Goal: Task Accomplishment & Management: Complete application form

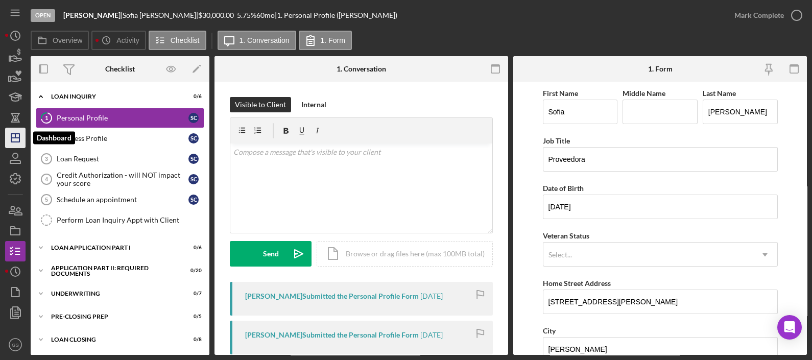
click at [20, 141] on icon "Icon/Dashboard" at bounding box center [16, 138] width 26 height 26
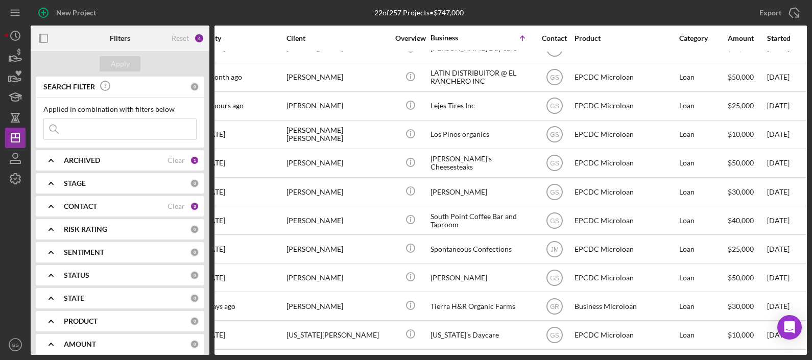
scroll to position [335, 25]
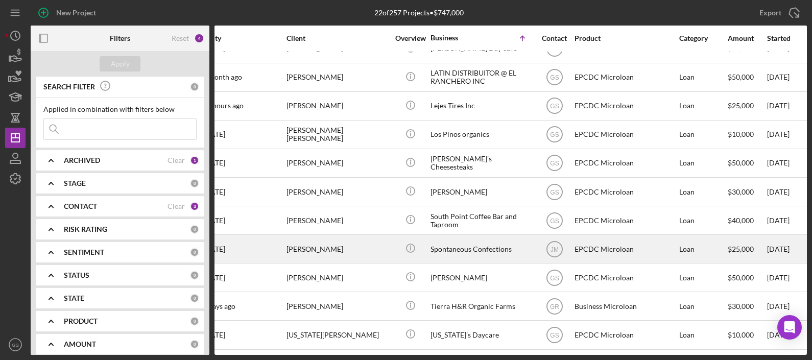
click at [489, 242] on div "Spontaneous Confections" at bounding box center [481, 248] width 102 height 27
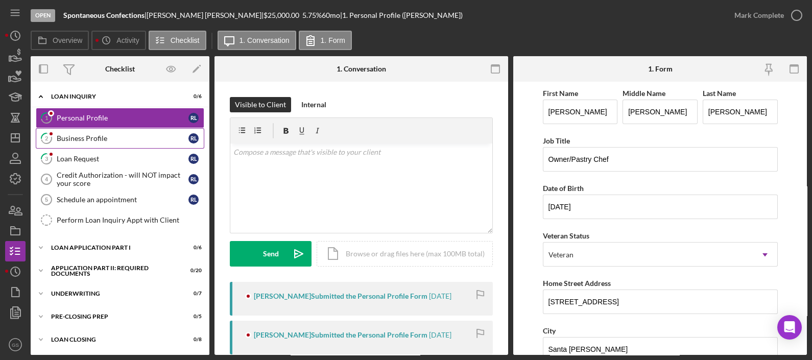
click at [103, 139] on div "Business Profile" at bounding box center [123, 138] width 132 height 8
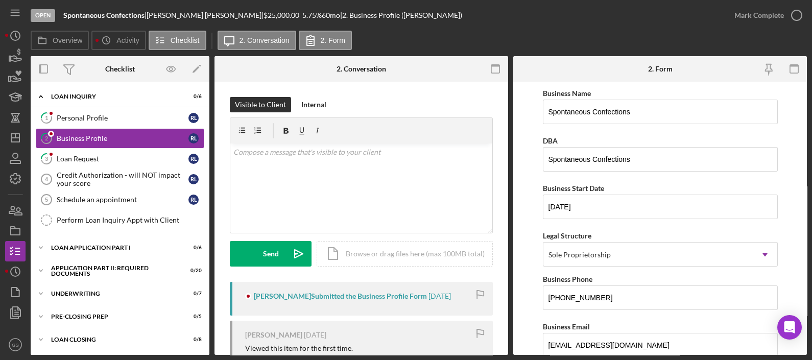
click at [106, 126] on link "1 Personal Profile R L" at bounding box center [120, 118] width 168 height 20
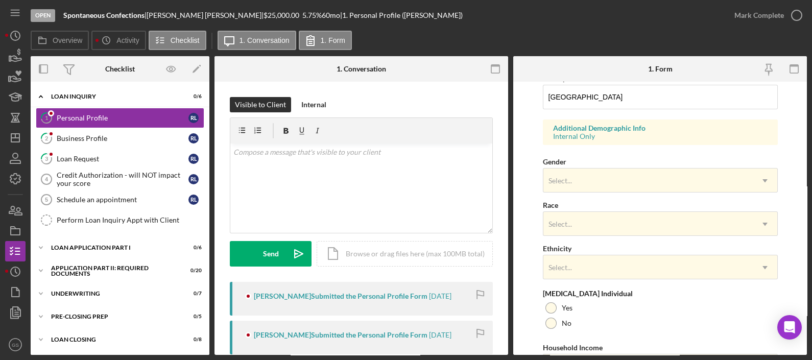
scroll to position [353, 0]
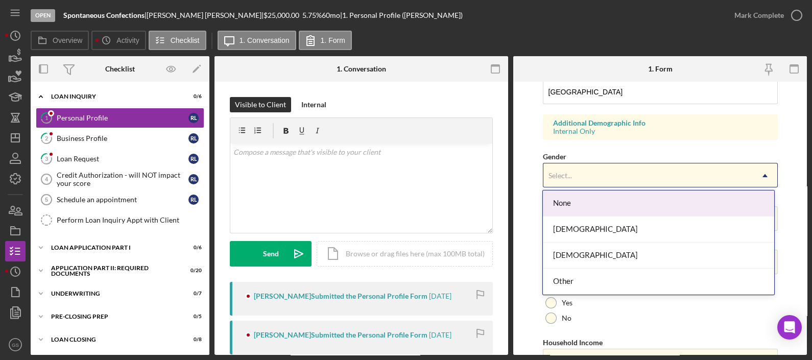
click at [708, 176] on div "Select..." at bounding box center [647, 175] width 209 height 23
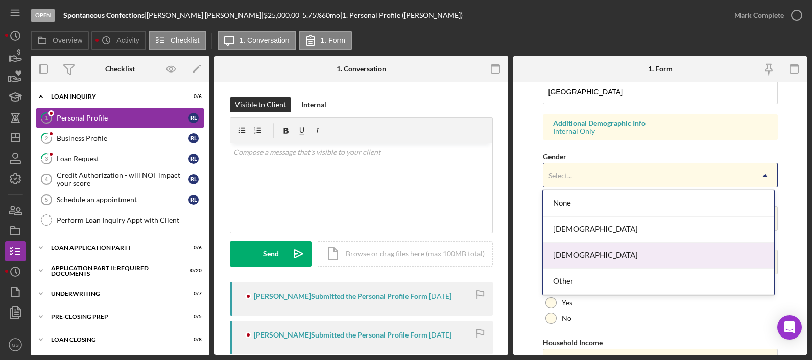
click at [646, 258] on div "[DEMOGRAPHIC_DATA]" at bounding box center [658, 255] width 231 height 26
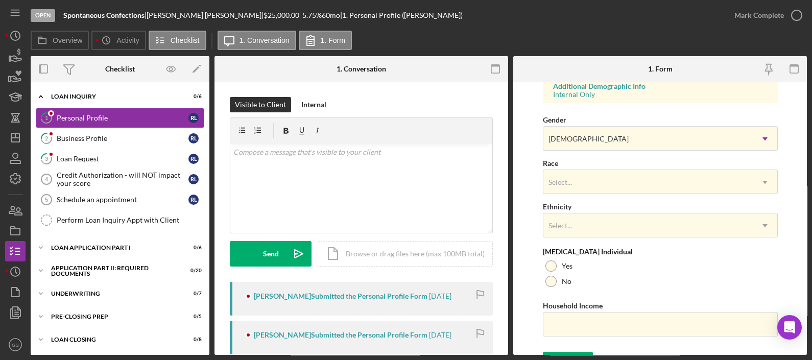
scroll to position [390, 0]
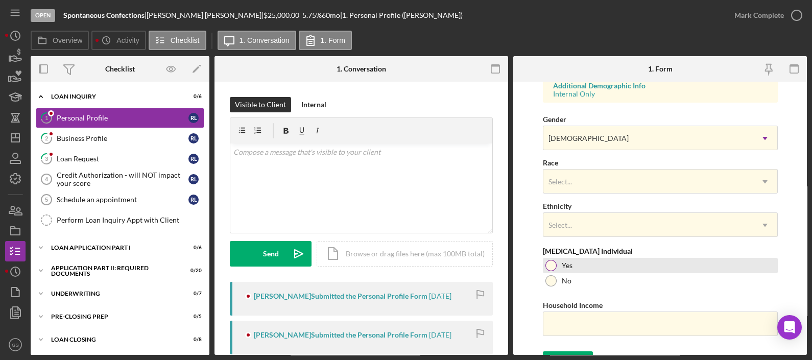
click at [552, 265] on div at bounding box center [550, 265] width 11 height 11
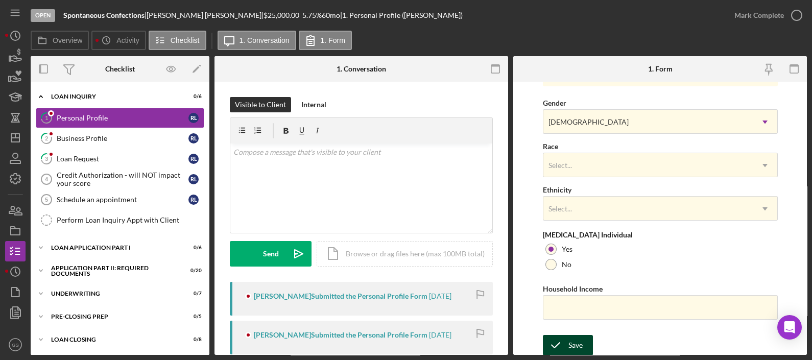
click at [573, 345] on div "Save" at bounding box center [575, 345] width 14 height 20
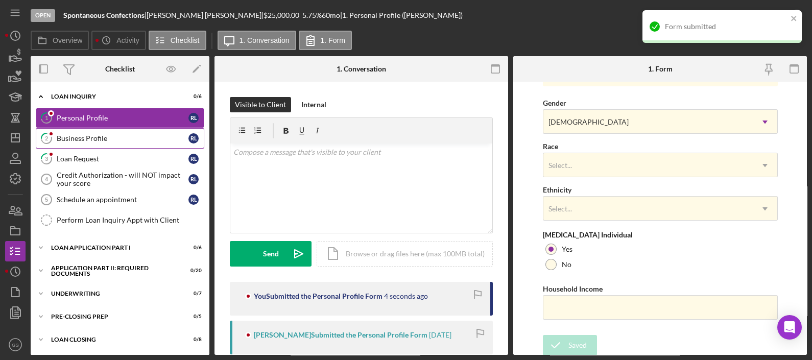
click at [134, 136] on div "Business Profile" at bounding box center [123, 138] width 132 height 8
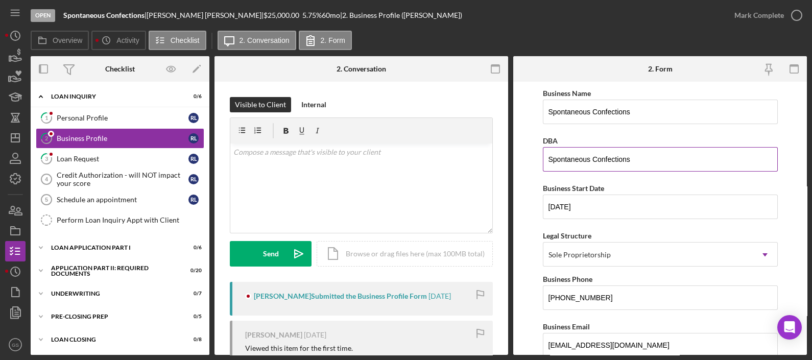
click at [645, 167] on input "Spontaneous Confections" at bounding box center [660, 159] width 235 height 24
click at [644, 165] on input "Spontaneous Con" at bounding box center [660, 159] width 235 height 24
type input "Spontaneous Confections"
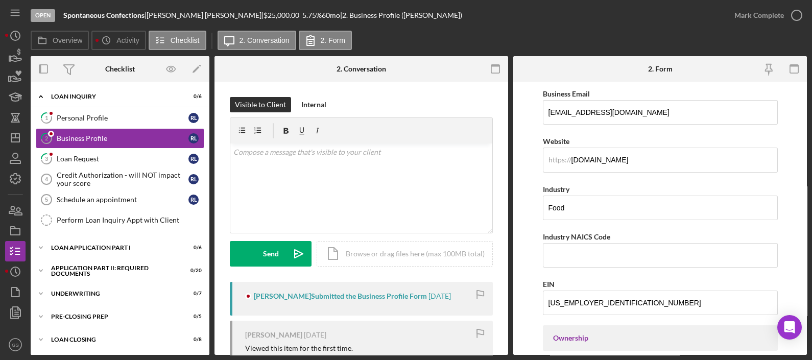
scroll to position [233, 0]
drag, startPoint x: 671, startPoint y: 114, endPoint x: 452, endPoint y: 125, distance: 219.2
click at [452, 125] on div "Overview Internal Workflow Stage Open Icon/Dropdown Arrow Archive (can unarchiv…" at bounding box center [419, 205] width 776 height 299
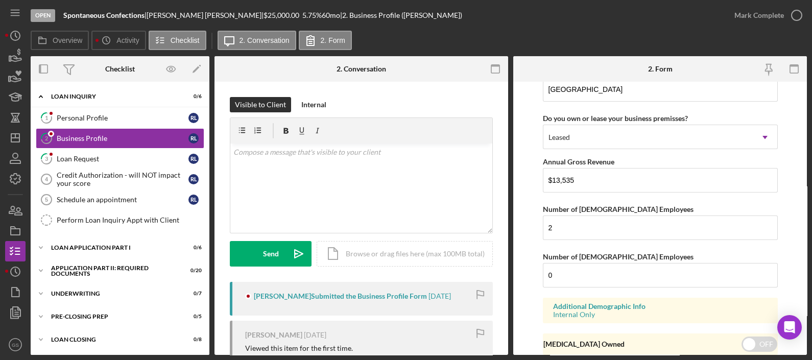
scroll to position [1046, 0]
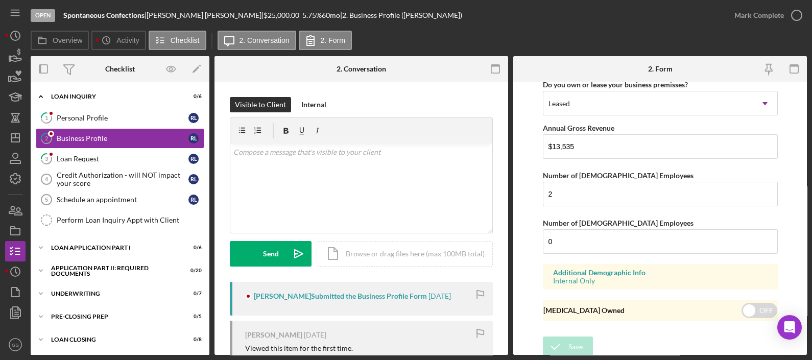
click at [595, 285] on div "Additional Demographic Info Internal Only" at bounding box center [660, 277] width 235 height 26
click at [584, 248] on input "0" at bounding box center [660, 241] width 235 height 24
click at [758, 314] on input "checkbox" at bounding box center [759, 310] width 36 height 15
checkbox input "true"
click at [583, 342] on button "Save" at bounding box center [568, 346] width 50 height 20
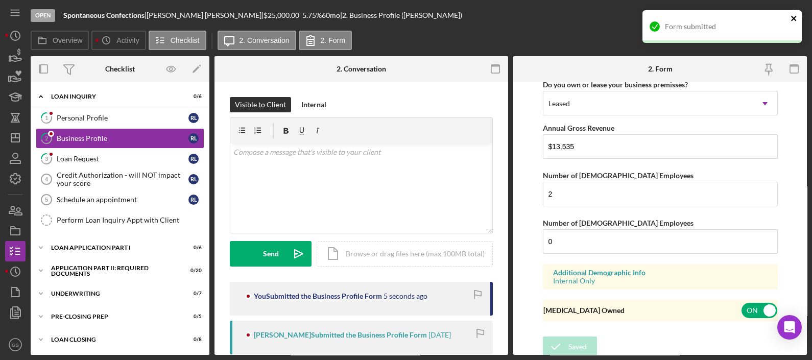
click at [795, 20] on icon "close" at bounding box center [793, 18] width 5 height 5
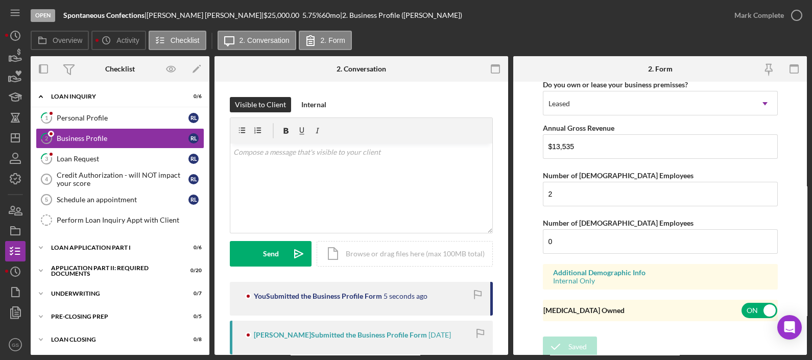
click at [795, 20] on div "Open Spontaneous Confections | Robert Lenorovitz | $25,000.00 5.75 % 60 mo | 2.…" at bounding box center [406, 180] width 812 height 360
click at [168, 115] on div "Personal Profile" at bounding box center [123, 118] width 132 height 8
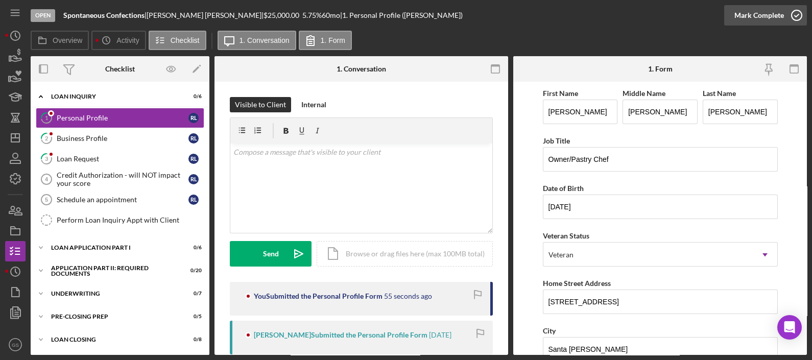
click at [790, 12] on icon "button" at bounding box center [796, 16] width 26 height 26
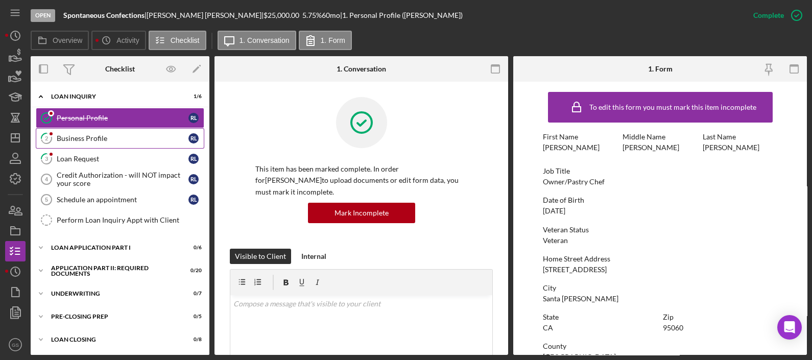
click at [68, 129] on link "2 Business Profile R L" at bounding box center [120, 138] width 168 height 20
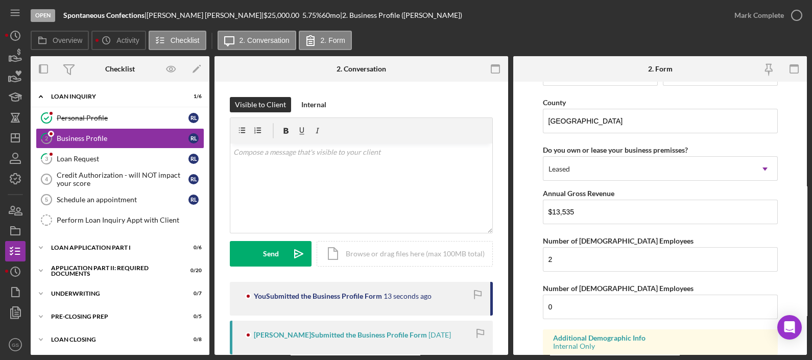
scroll to position [1046, 0]
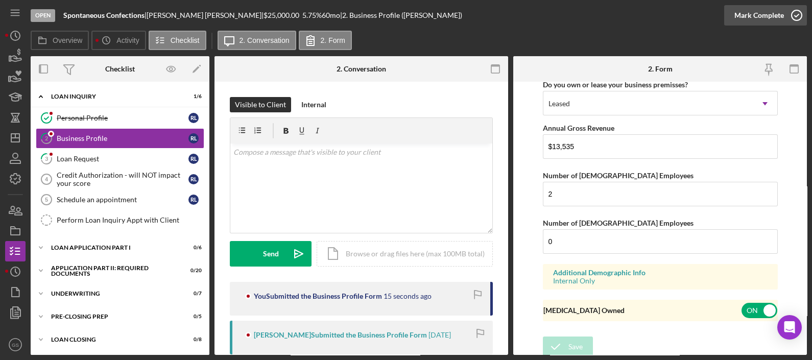
click at [794, 12] on icon "button" at bounding box center [796, 16] width 26 height 26
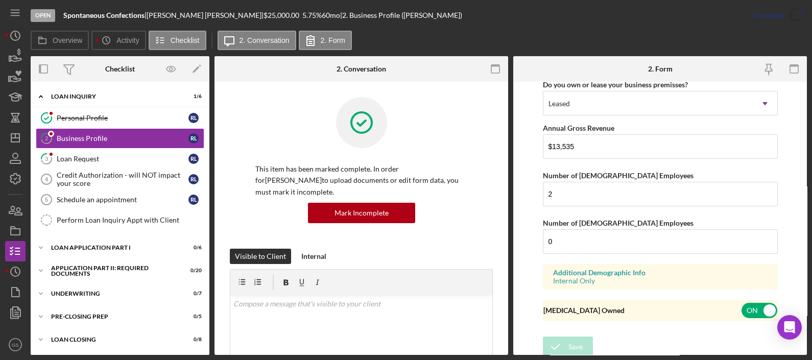
scroll to position [613, 0]
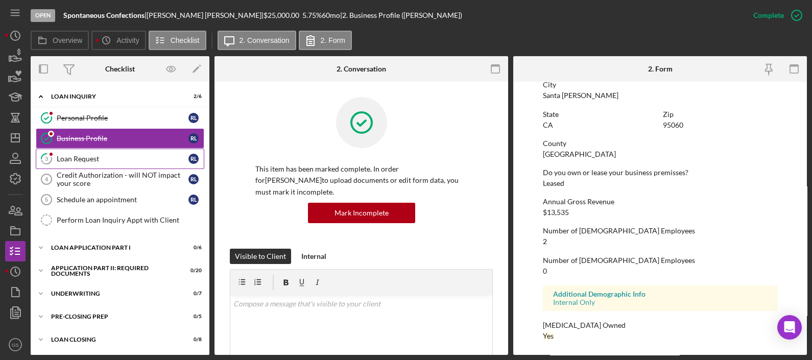
click at [107, 165] on link "3 Loan Request R L" at bounding box center [120, 159] width 168 height 20
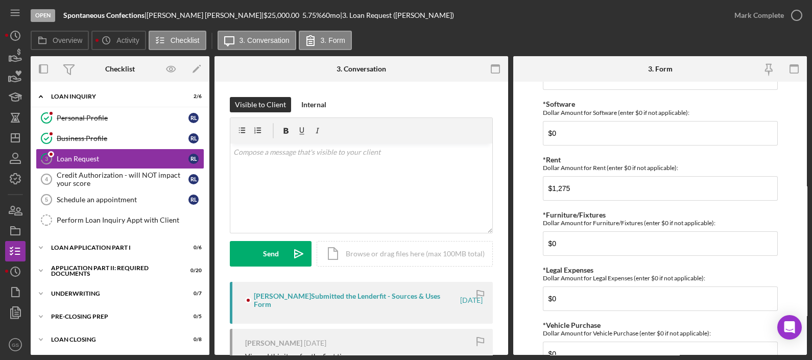
scroll to position [1017, 0]
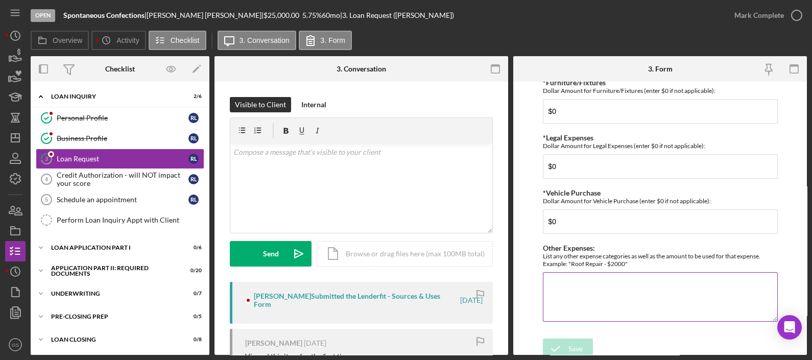
click at [589, 314] on textarea "Other Expenses:" at bounding box center [660, 296] width 235 height 49
type textarea "n/a"
click at [564, 352] on div "Save Save" at bounding box center [660, 349] width 235 height 22
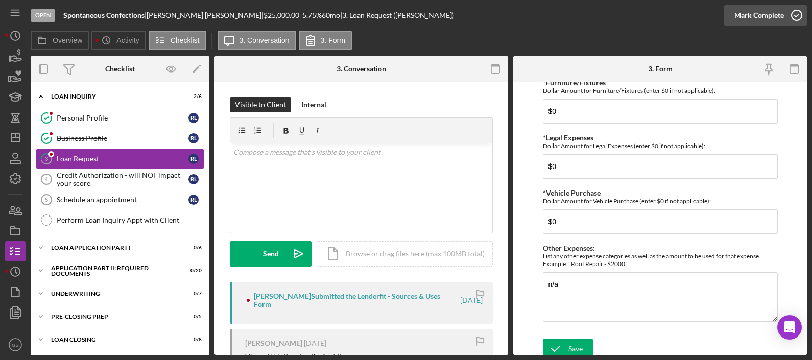
click at [796, 12] on icon "button" at bounding box center [796, 16] width 26 height 26
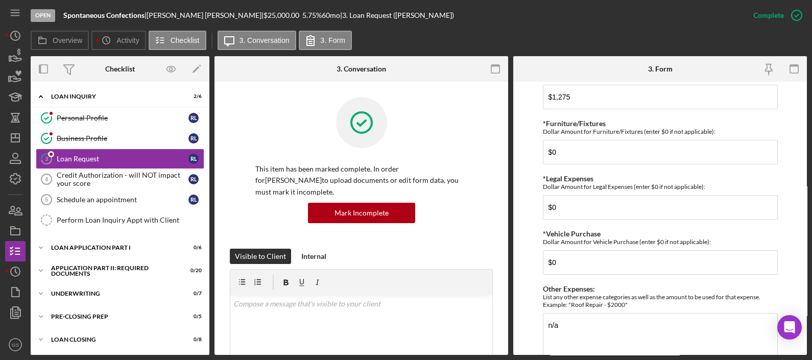
scroll to position [1058, 0]
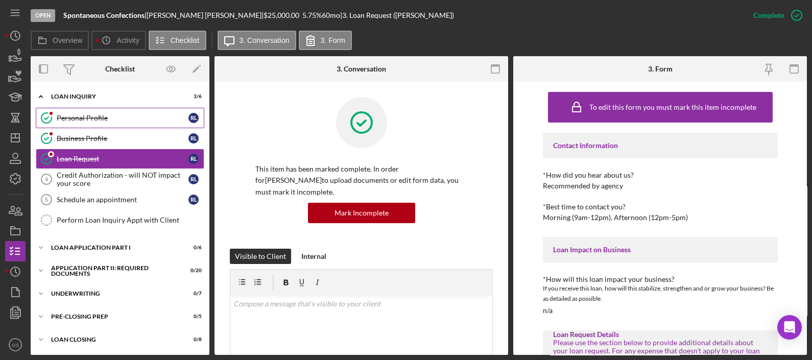
click at [126, 118] on div "Personal Profile" at bounding box center [123, 118] width 132 height 8
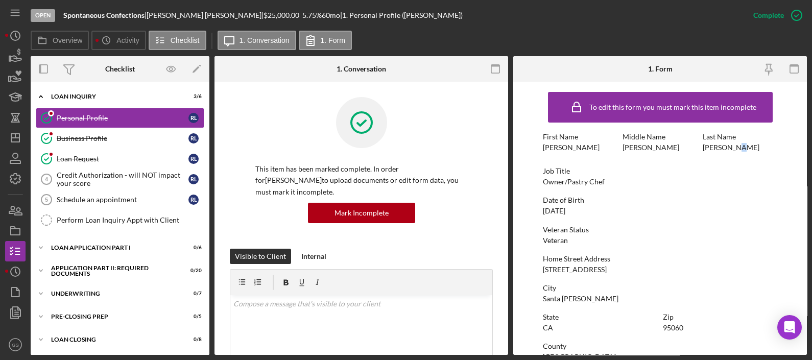
drag, startPoint x: 730, startPoint y: 148, endPoint x: 745, endPoint y: 150, distance: 15.4
click at [745, 150] on div "Last Name Lenorovitz" at bounding box center [739, 142] width 75 height 19
click at [736, 150] on div "Last Name Lenorovitz" at bounding box center [739, 142] width 75 height 19
click at [734, 133] on div "Last Name" at bounding box center [739, 137] width 75 height 8
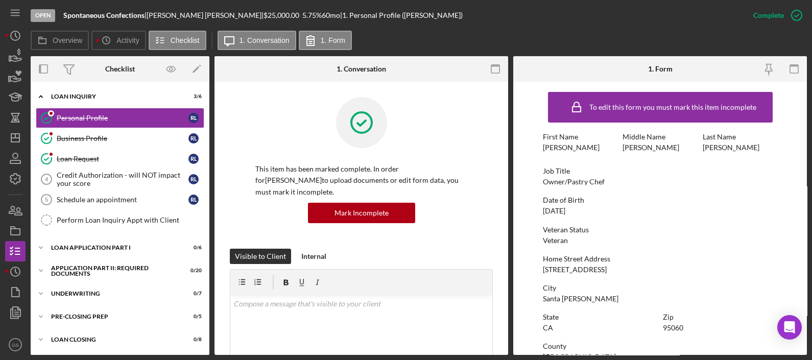
click at [734, 146] on div "Last Name Lenorovitz" at bounding box center [739, 142] width 75 height 19
drag, startPoint x: 734, startPoint y: 146, endPoint x: 697, endPoint y: 149, distance: 36.8
click at [697, 149] on div "First Name Robert Middle Name Justin Last Name Lenorovitz" at bounding box center [660, 147] width 235 height 29
drag, startPoint x: 697, startPoint y: 149, endPoint x: 750, endPoint y: 150, distance: 53.1
click at [750, 150] on div "Last Name Lenorovitz" at bounding box center [739, 142] width 75 height 19
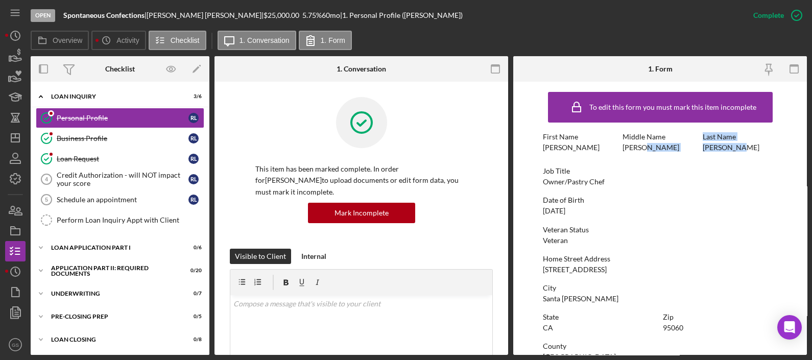
click at [750, 150] on div "Last Name Lenorovitz" at bounding box center [739, 142] width 75 height 19
drag, startPoint x: 750, startPoint y: 150, endPoint x: 727, endPoint y: 151, distance: 23.0
click at [727, 151] on div "Last Name Lenorovitz" at bounding box center [739, 142] width 75 height 19
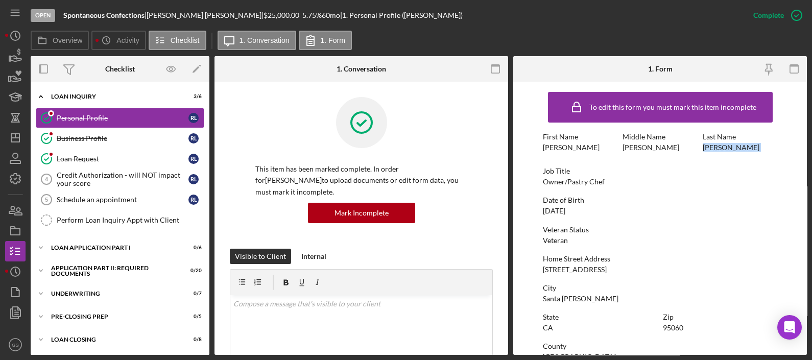
copy div "[PERSON_NAME]"
click at [100, 238] on div "Icon/Expander Loan Application Part I 0 / 6" at bounding box center [120, 247] width 179 height 20
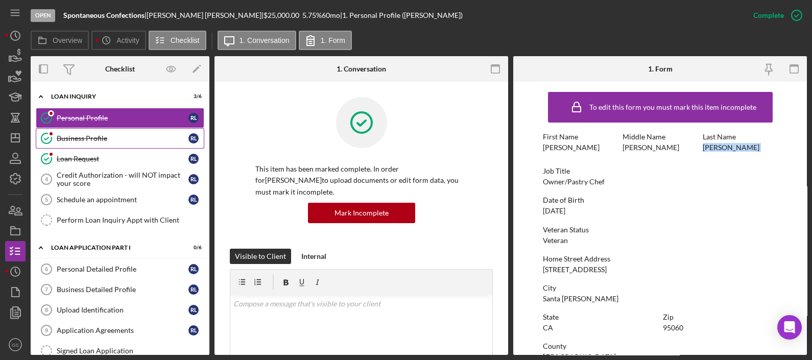
click at [127, 142] on link "Business Profile Business Profile [PERSON_NAME]" at bounding box center [120, 138] width 168 height 20
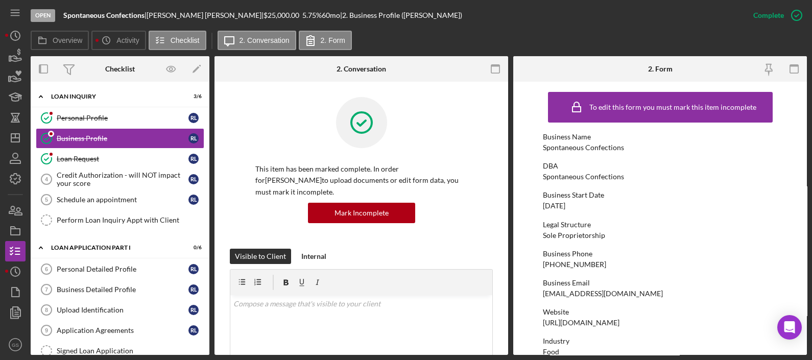
click at [656, 293] on div "[EMAIL_ADDRESS][DOMAIN_NAME]" at bounding box center [603, 293] width 120 height 8
drag, startPoint x: 656, startPoint y: 293, endPoint x: 514, endPoint y: 293, distance: 141.4
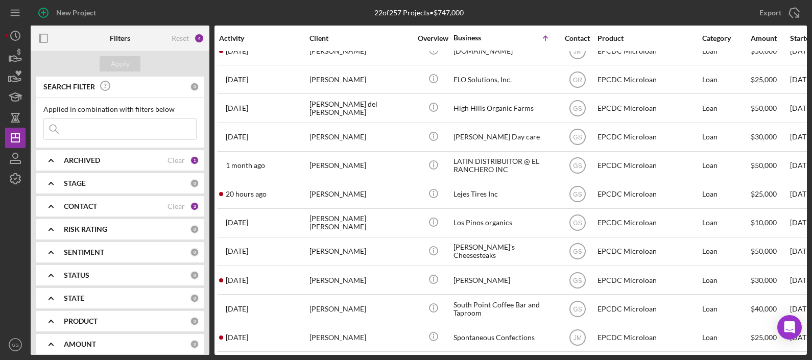
scroll to position [335, 2]
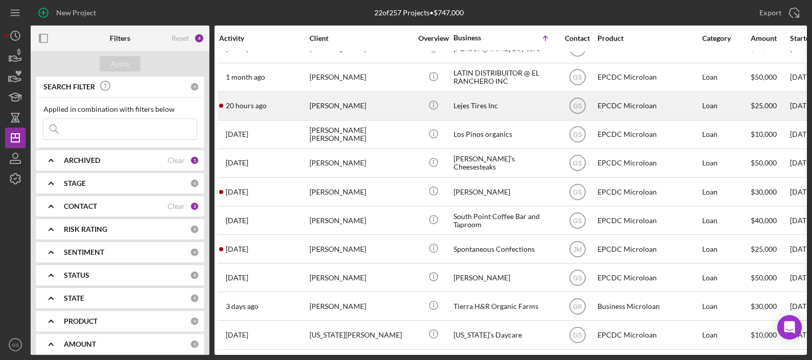
drag, startPoint x: 447, startPoint y: 275, endPoint x: 372, endPoint y: 100, distance: 190.5
click at [372, 100] on div "Miguel Lejes" at bounding box center [360, 105] width 102 height 27
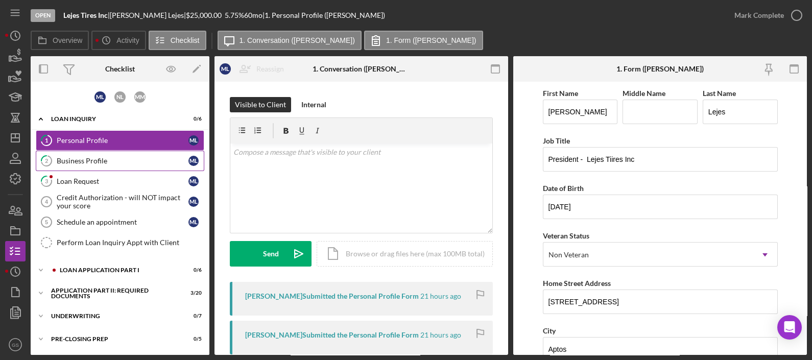
click at [100, 155] on link "2 Business Profile M L" at bounding box center [120, 161] width 168 height 20
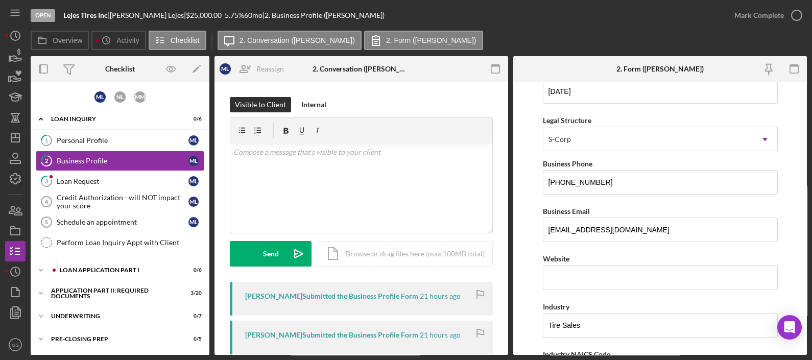
scroll to position [117, 0]
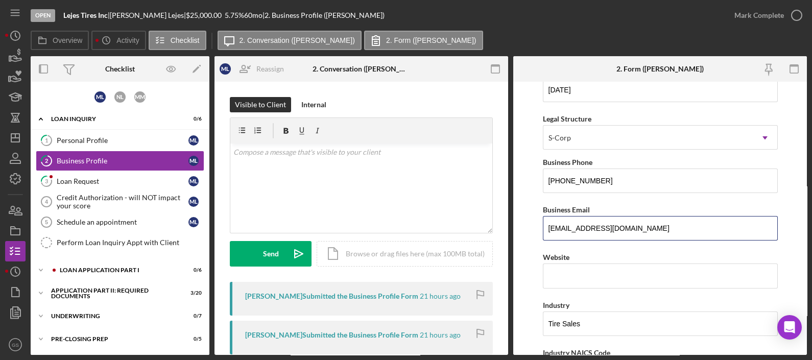
drag, startPoint x: 620, startPoint y: 225, endPoint x: 503, endPoint y: 214, distance: 117.4
click at [503, 214] on div "Overview Internal Workflow Stage Open Icon/Dropdown Arrow Archive (can unarchiv…" at bounding box center [419, 205] width 776 height 299
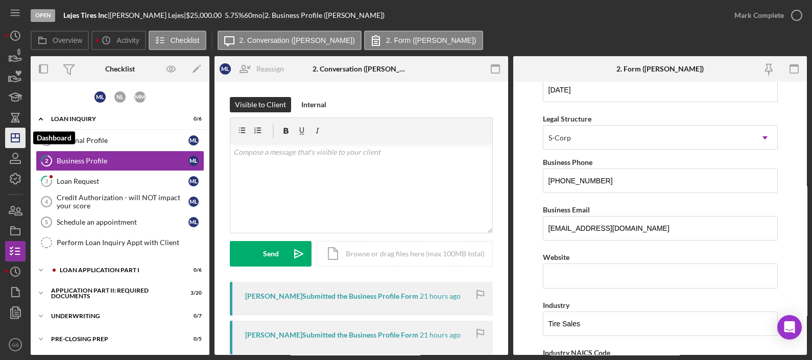
click at [15, 136] on line "button" at bounding box center [15, 136] width 0 height 4
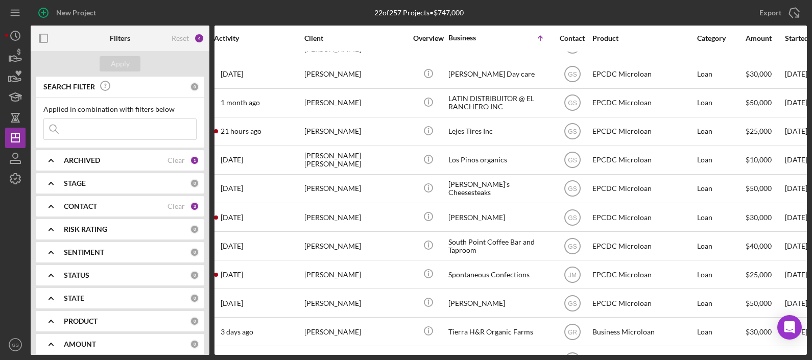
scroll to position [335, 7]
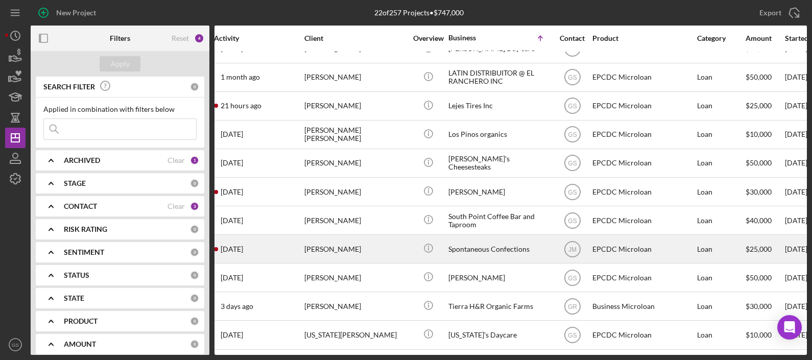
click at [499, 247] on div "Spontaneous Confections" at bounding box center [499, 248] width 102 height 27
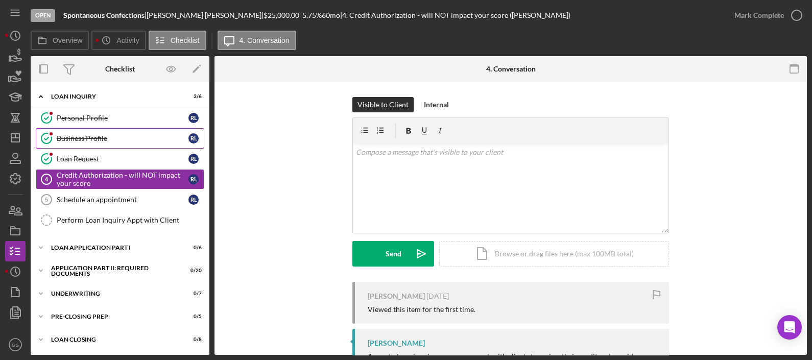
click at [115, 140] on div "Business Profile" at bounding box center [123, 138] width 132 height 8
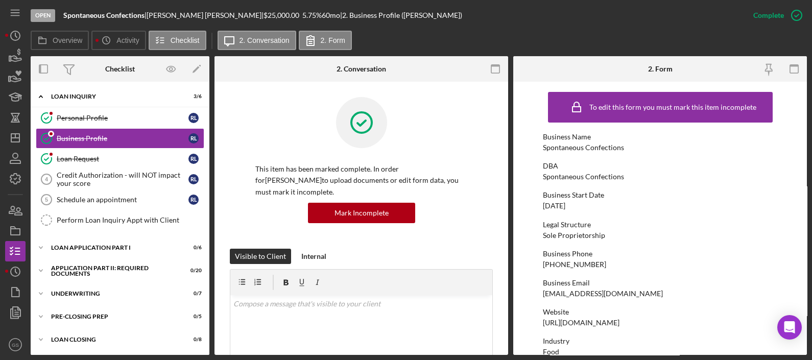
click at [658, 294] on div "Business Email [EMAIL_ADDRESS][DOMAIN_NAME]" at bounding box center [660, 288] width 235 height 19
drag, startPoint x: 656, startPoint y: 293, endPoint x: 529, endPoint y: 293, distance: 127.1
click at [529, 293] on form "To edit this form you must mark this item incomplete Business Name Spontaneous …" at bounding box center [659, 218] width 293 height 273
drag, startPoint x: 529, startPoint y: 293, endPoint x: 571, endPoint y: 294, distance: 41.9
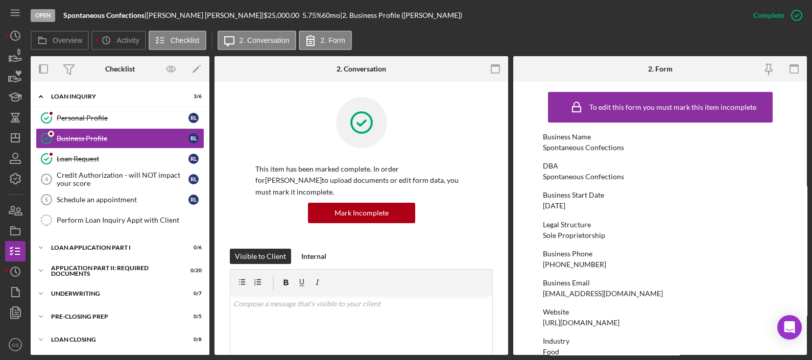
copy div "[EMAIL_ADDRESS][DOMAIN_NAME]"
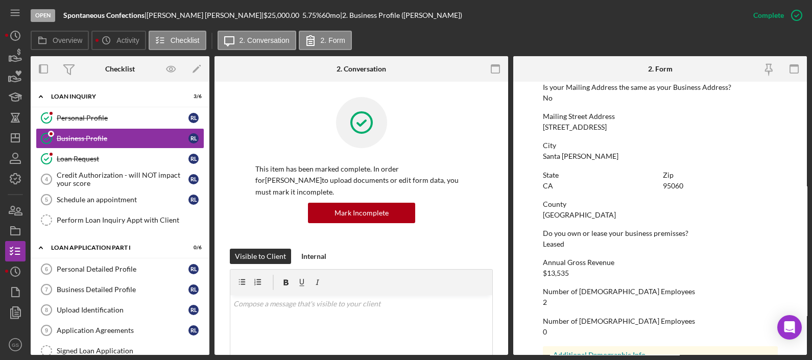
scroll to position [613, 0]
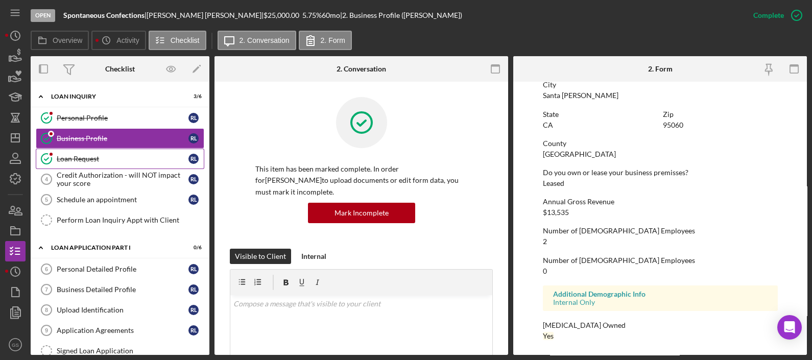
click at [110, 158] on div "Loan Request" at bounding box center [123, 159] width 132 height 8
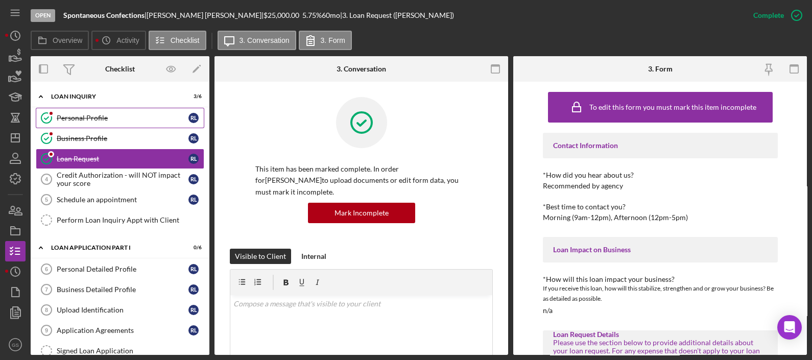
click at [118, 119] on div "Personal Profile" at bounding box center [123, 118] width 132 height 8
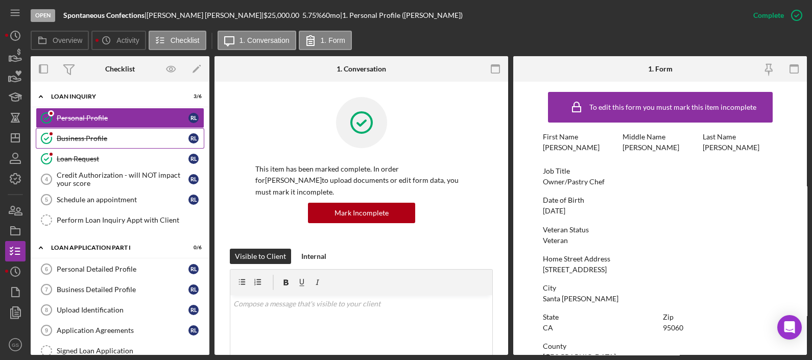
click at [114, 137] on div "Business Profile" at bounding box center [123, 138] width 132 height 8
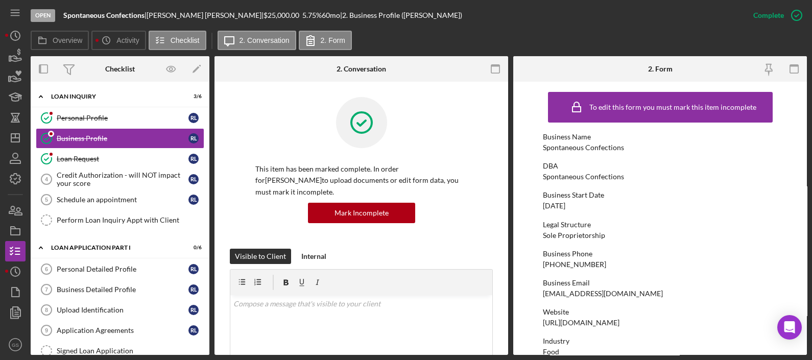
click at [662, 291] on div "Business Email [EMAIL_ADDRESS][DOMAIN_NAME]" at bounding box center [660, 288] width 235 height 19
click at [656, 294] on div "[EMAIL_ADDRESS][DOMAIN_NAME]" at bounding box center [603, 293] width 120 height 8
drag, startPoint x: 656, startPoint y: 294, endPoint x: 531, endPoint y: 293, distance: 125.1
click at [531, 293] on form "To edit this form you must mark this item incomplete Business Name Spontaneous …" at bounding box center [659, 218] width 293 height 273
drag, startPoint x: 531, startPoint y: 293, endPoint x: 581, endPoint y: 293, distance: 50.0
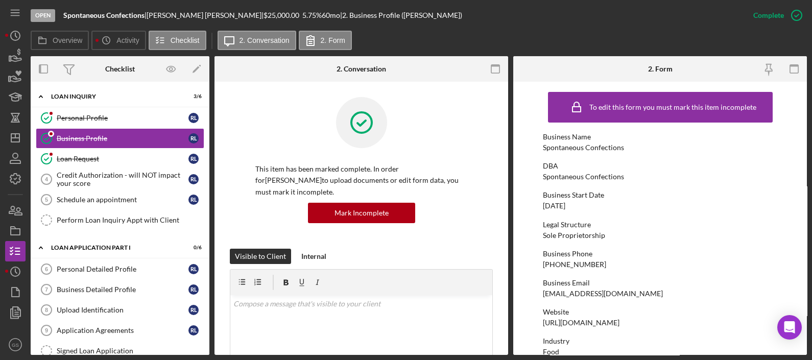
copy div "[EMAIL_ADDRESS][DOMAIN_NAME]"
click at [111, 116] on div "Personal Profile" at bounding box center [123, 118] width 132 height 8
